Goal: Task Accomplishment & Management: Use online tool/utility

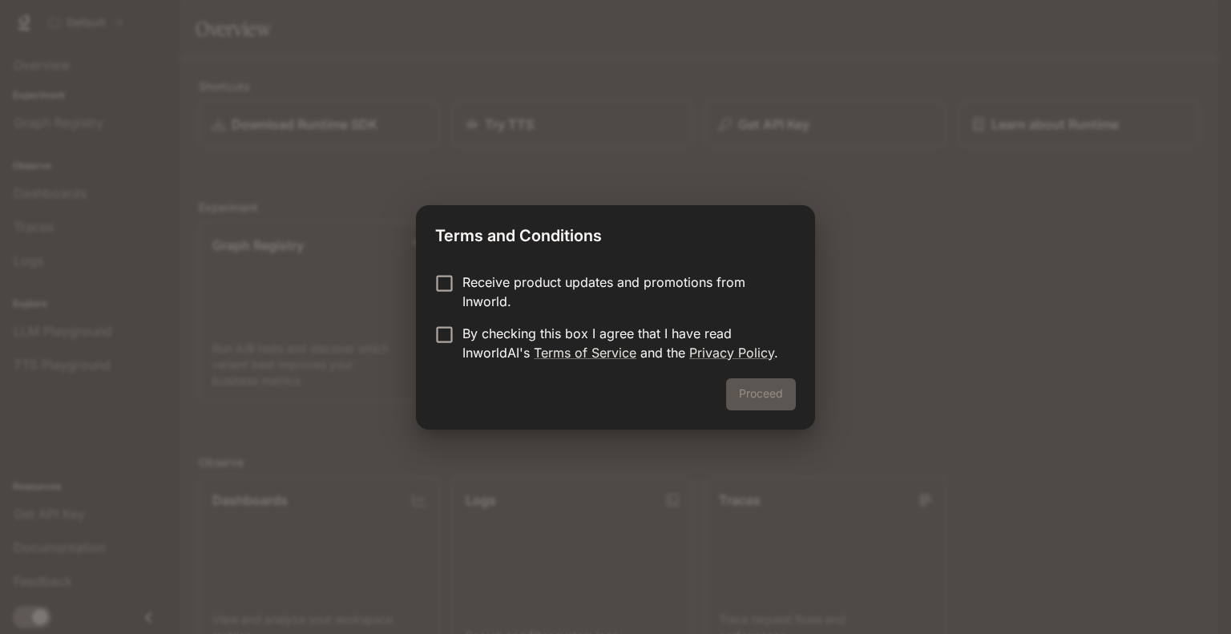
click at [575, 331] on p "By checking this box I agree that I have read InworldAI's Terms of Service and …" at bounding box center [623, 343] width 321 height 38
click at [793, 395] on button "Proceed" at bounding box center [761, 394] width 70 height 32
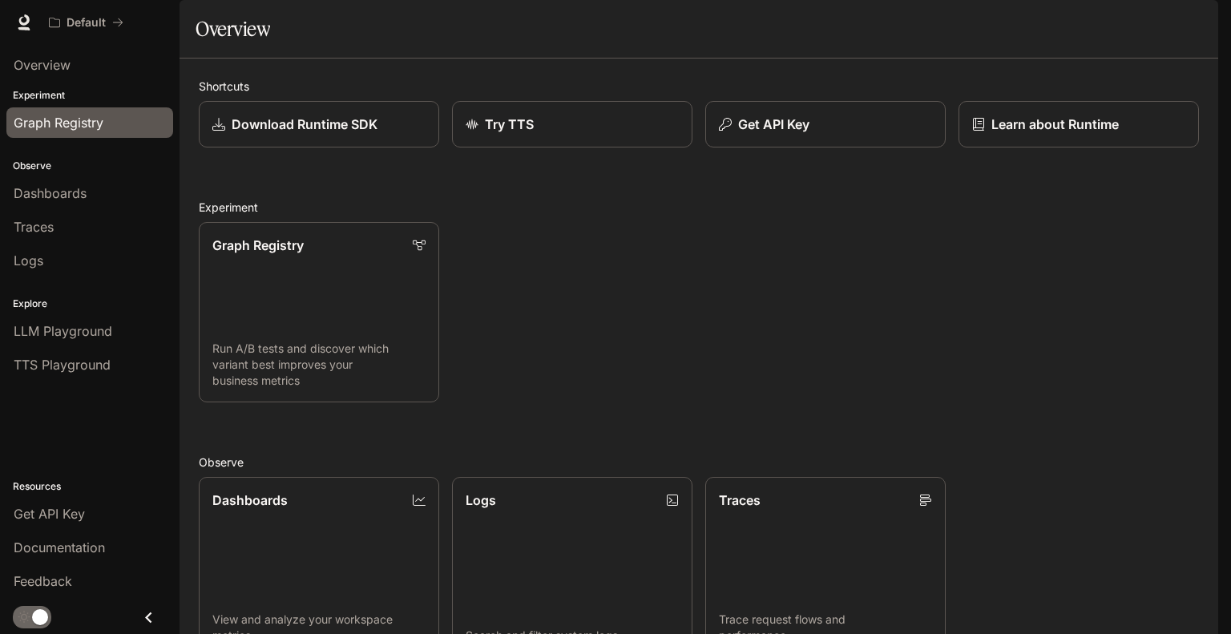
click at [131, 128] on div "Graph Registry" at bounding box center [90, 122] width 152 height 19
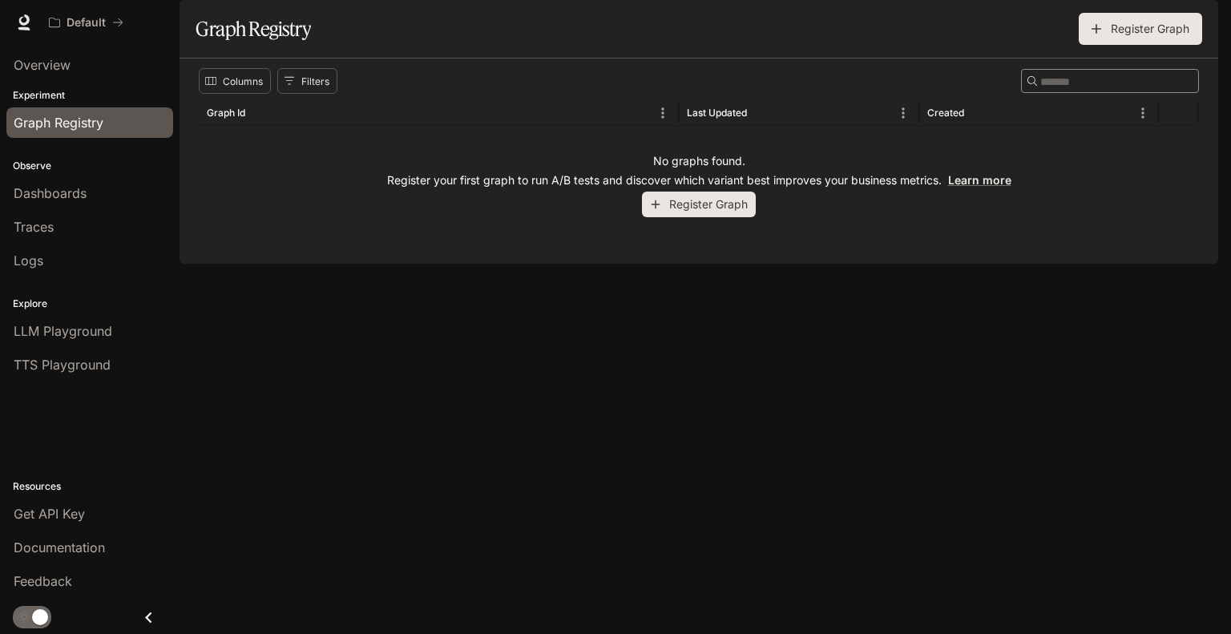
click at [762, 237] on div "No graphs found. Register your first graph to run A/B tests and discover which …" at bounding box center [699, 185] width 1001 height 119
click at [750, 218] on button "Register Graph" at bounding box center [699, 205] width 114 height 26
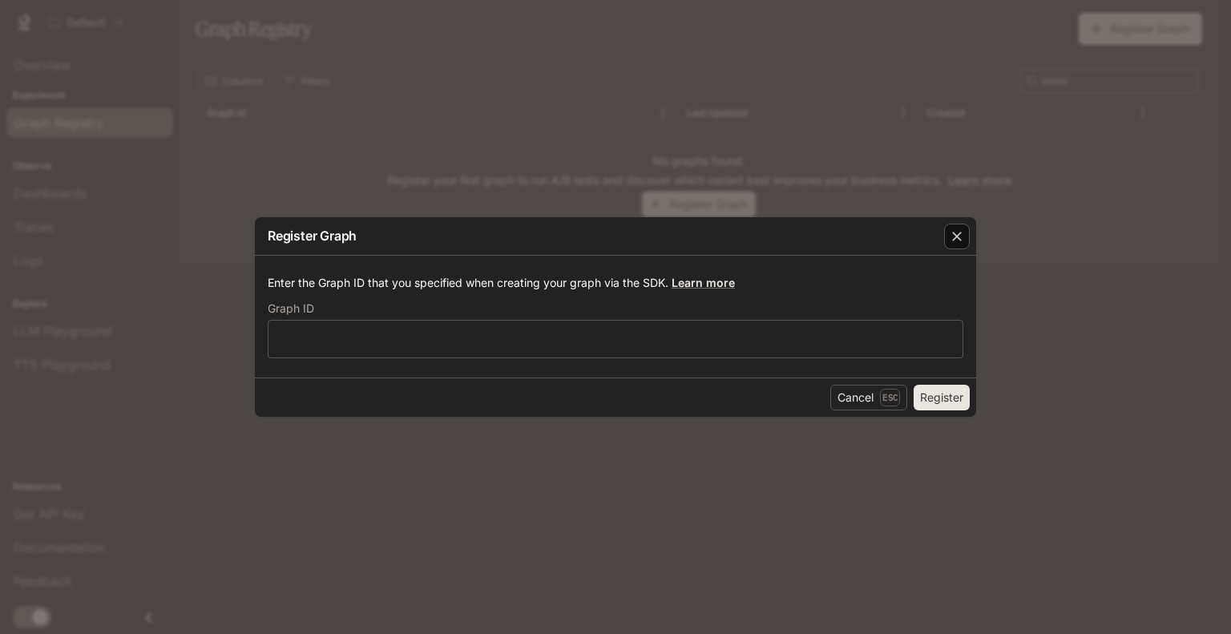
click at [970, 242] on button "button" at bounding box center [957, 236] width 38 height 38
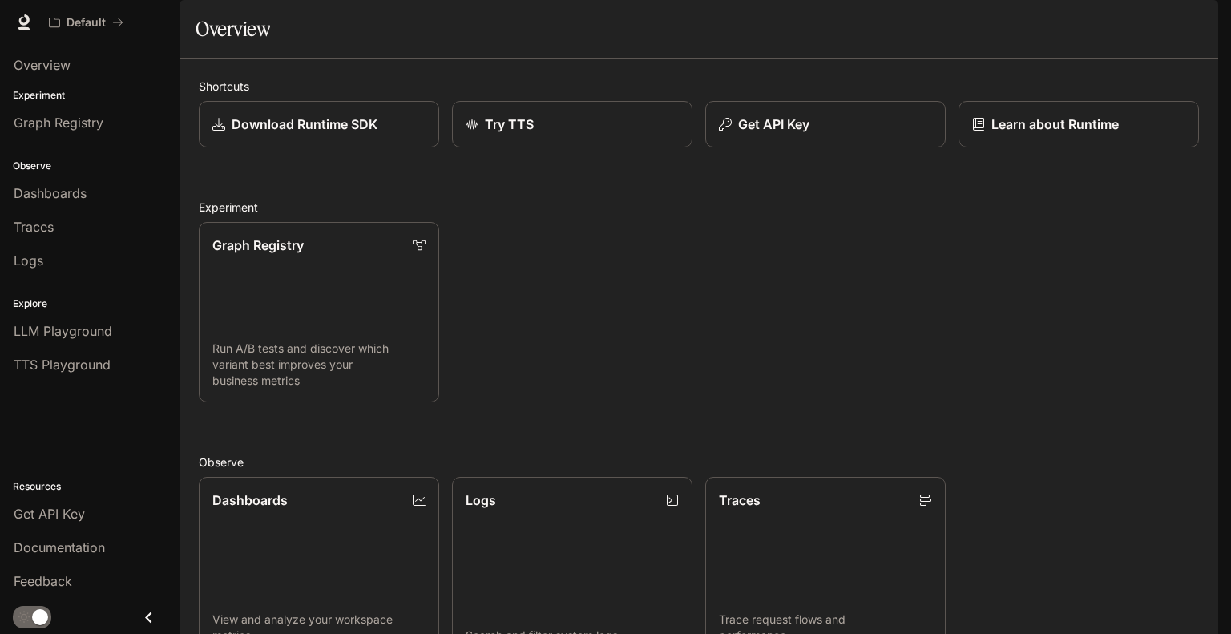
scroll to position [349, 0]
click at [1195, 24] on img "button" at bounding box center [1196, 22] width 22 height 22
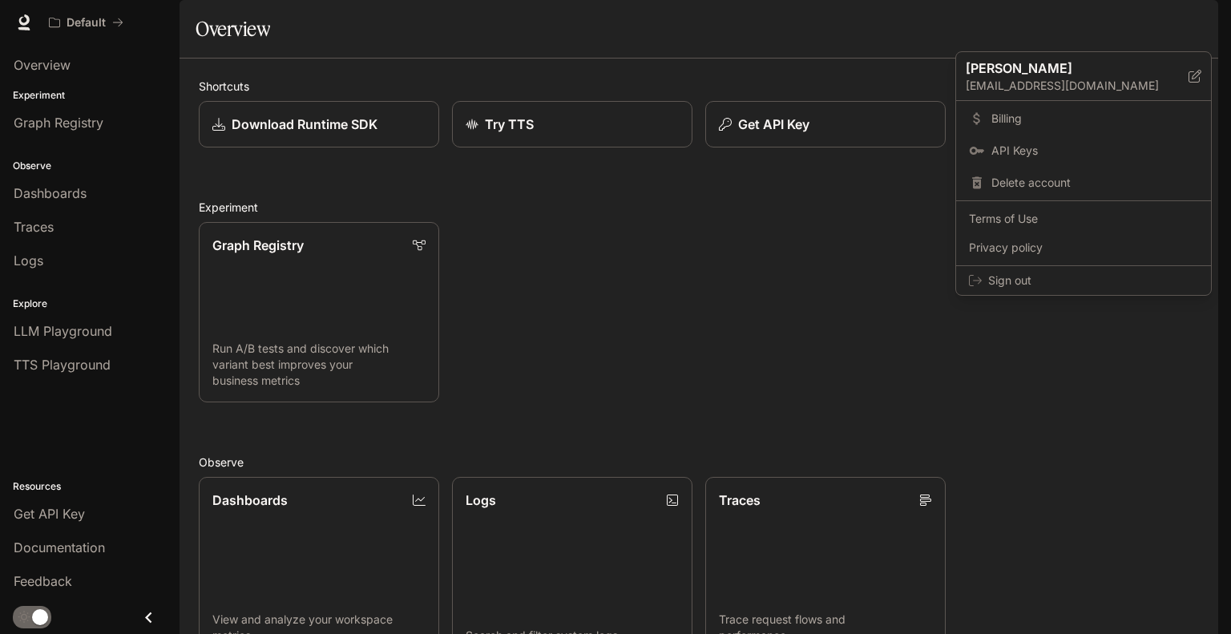
click at [1001, 370] on div at bounding box center [615, 317] width 1231 height 634
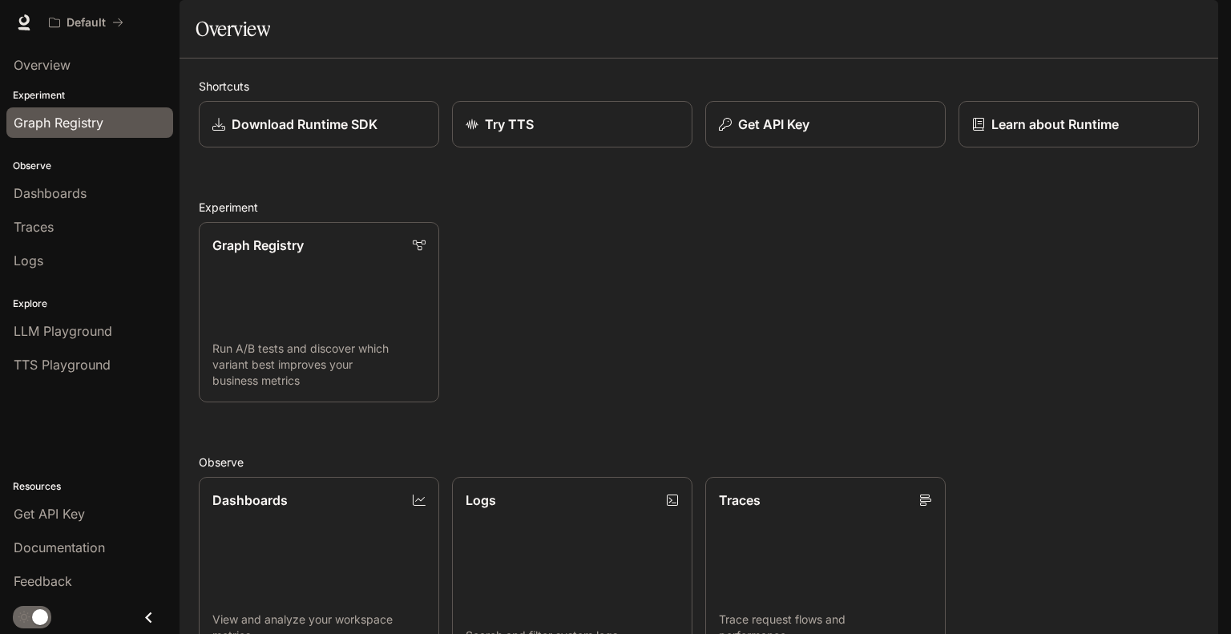
click at [115, 134] on link "Graph Registry" at bounding box center [89, 122] width 167 height 30
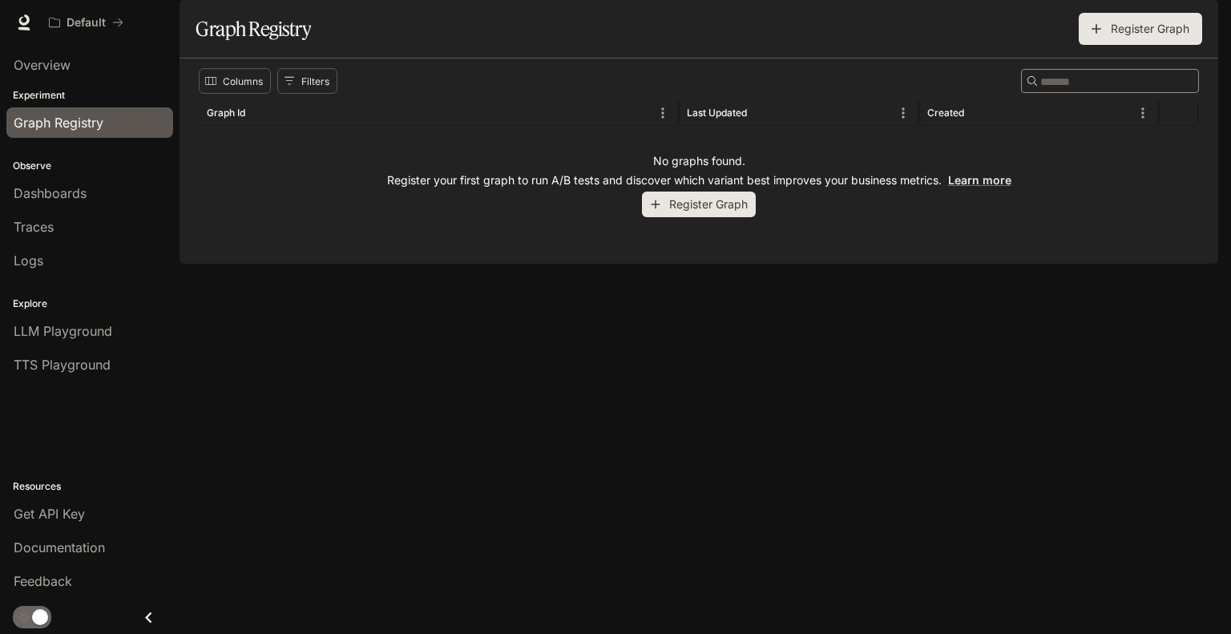
click at [734, 188] on p "Register your first graph to run A/B tests and discover which variant best impr…" at bounding box center [699, 180] width 625 height 16
click at [712, 218] on button "Register Graph" at bounding box center [699, 205] width 114 height 26
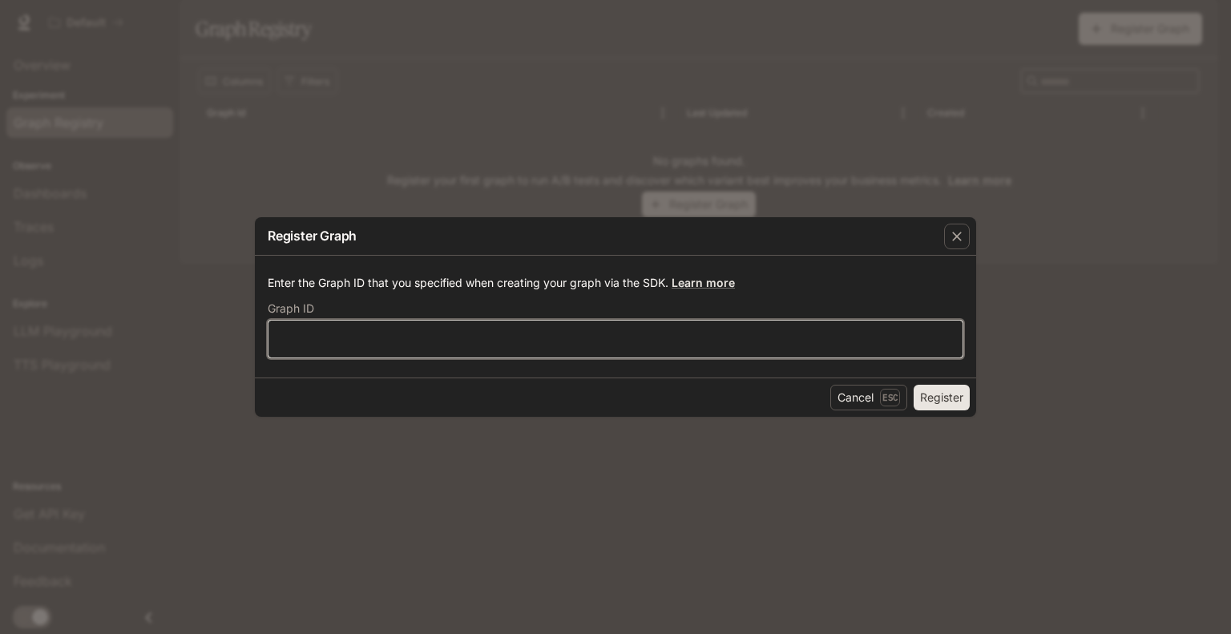
click at [639, 336] on input "text" at bounding box center [616, 339] width 694 height 16
type input "******"
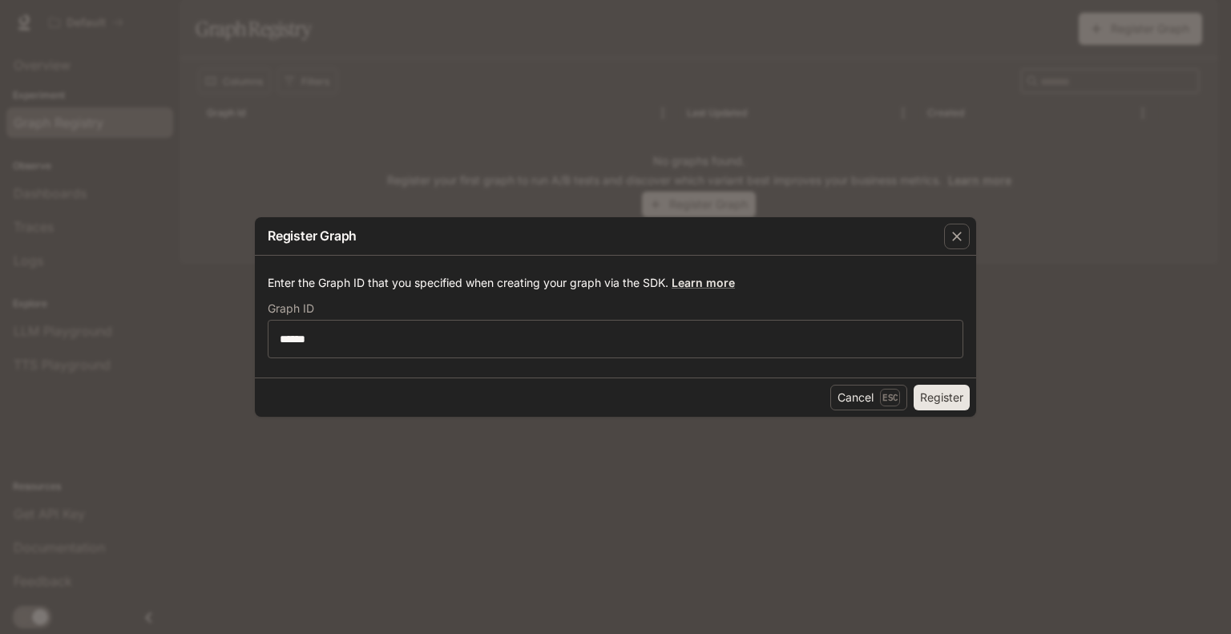
click at [953, 402] on button "Register" at bounding box center [942, 398] width 56 height 26
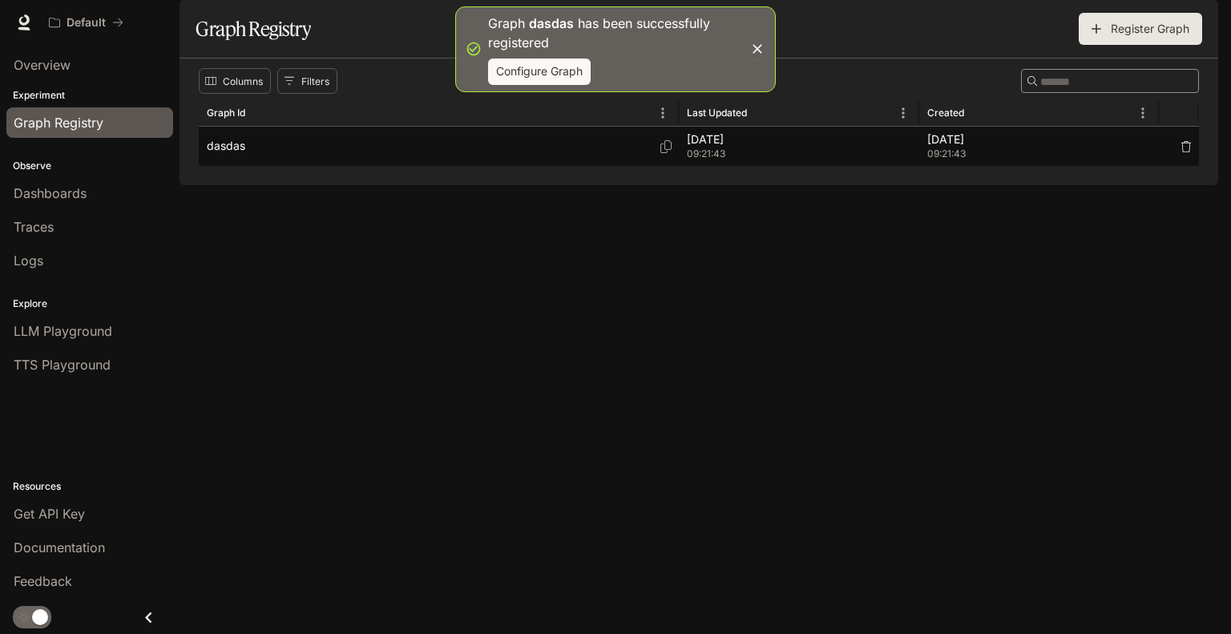
click at [592, 166] on div "dasdas" at bounding box center [439, 146] width 464 height 39
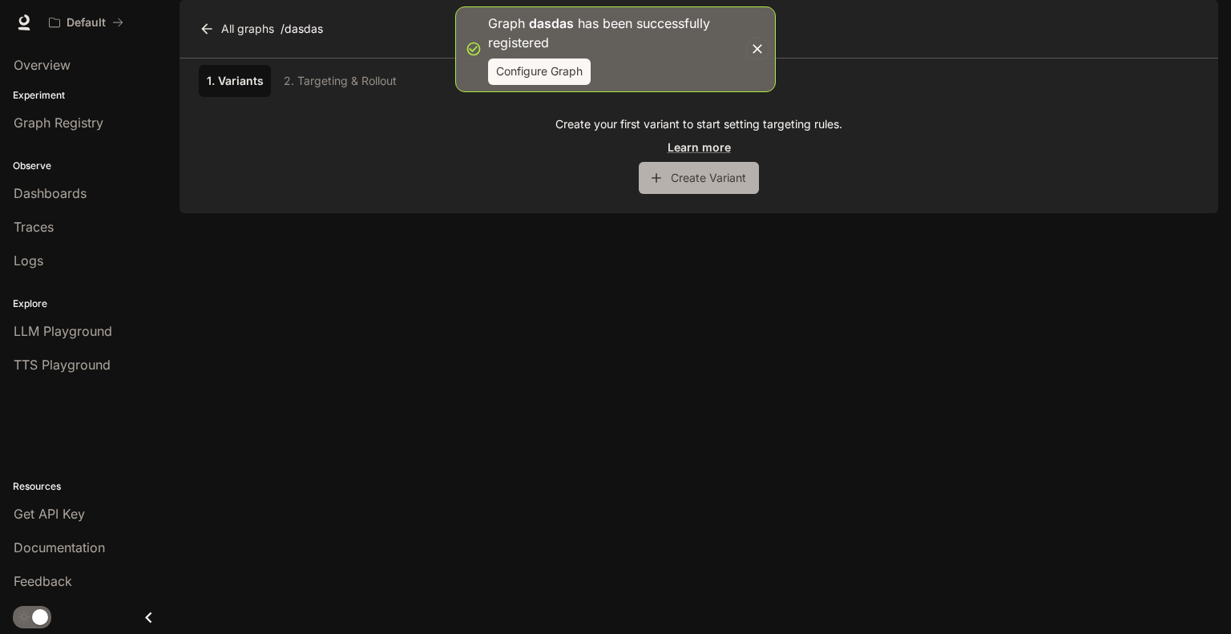
click at [679, 194] on button "Create Variant" at bounding box center [699, 178] width 120 height 32
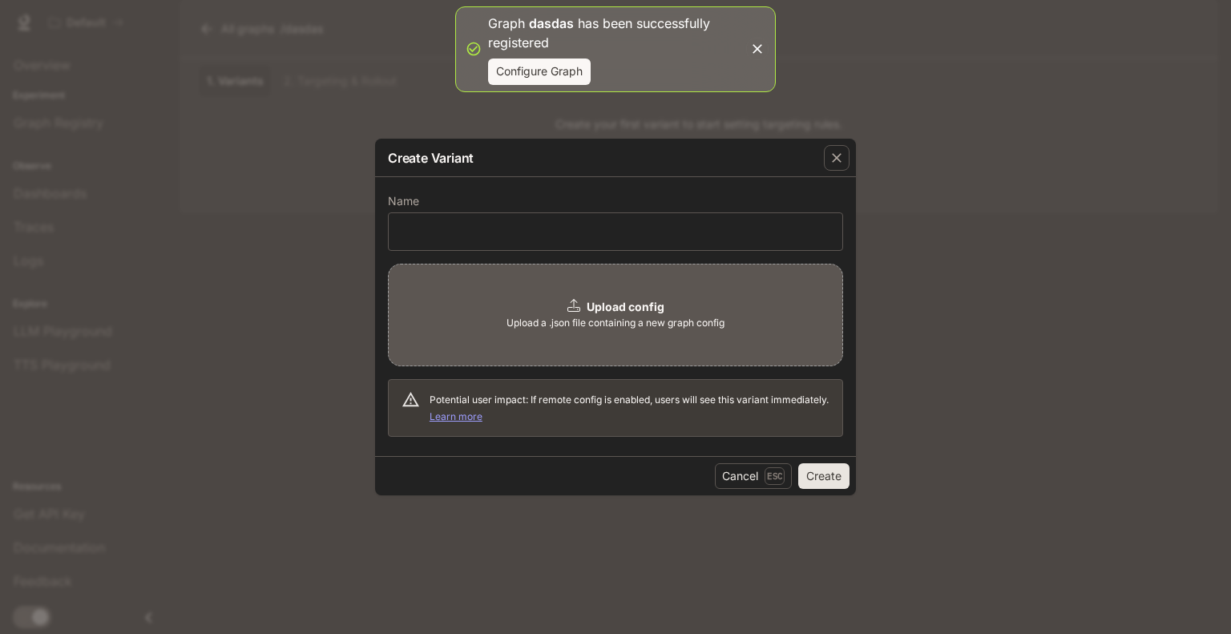
click at [845, 179] on div "Name ​ Upload config Upload a .json file containing a new graph config Potentia…" at bounding box center [615, 316] width 481 height 279
click at [846, 175] on button "button" at bounding box center [837, 158] width 38 height 38
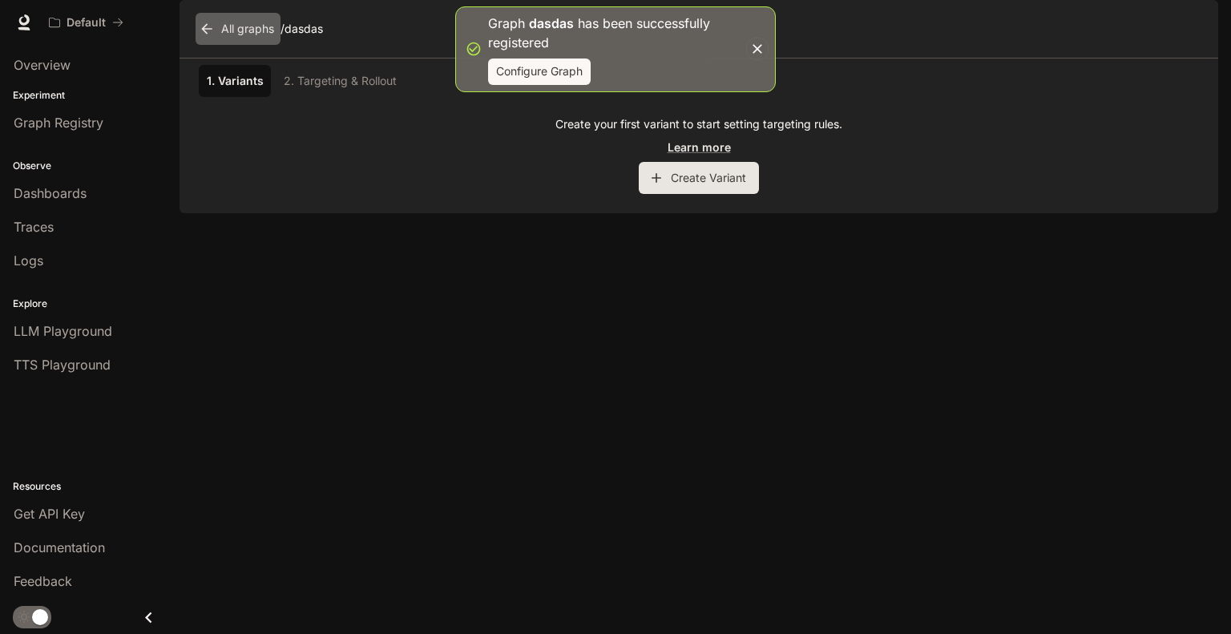
click at [200, 37] on icon at bounding box center [207, 29] width 16 height 16
